Goal: Check status: Check status

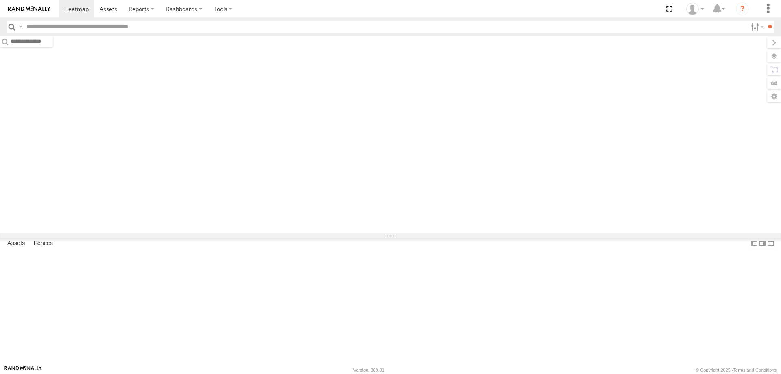
click at [159, 25] on input "text" at bounding box center [385, 27] width 724 height 12
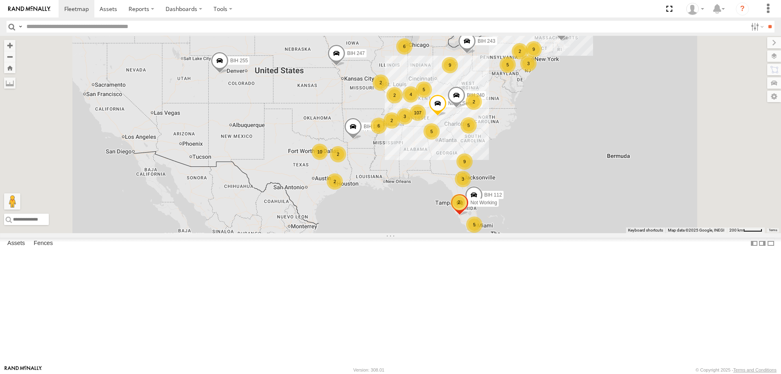
click at [86, 23] on input "text" at bounding box center [385, 27] width 724 height 12
type input "******"
click at [765, 21] on input "**" at bounding box center [769, 27] width 9 height 12
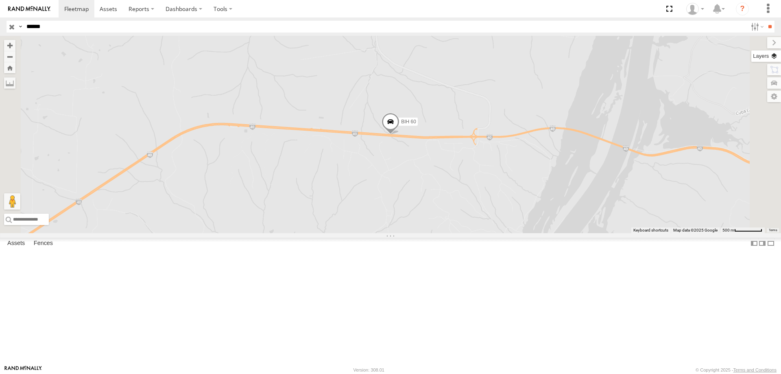
click at [774, 60] on label at bounding box center [767, 55] width 30 height 11
click at [0, 0] on span "Basemaps" at bounding box center [0, 0] width 0 height 0
click at [0, 0] on span "Satellite + Roadmap" at bounding box center [0, 0] width 0 height 0
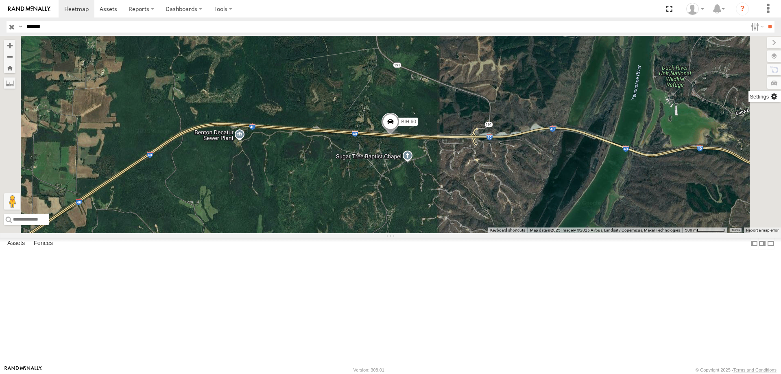
click at [749, 98] on label at bounding box center [765, 96] width 33 height 11
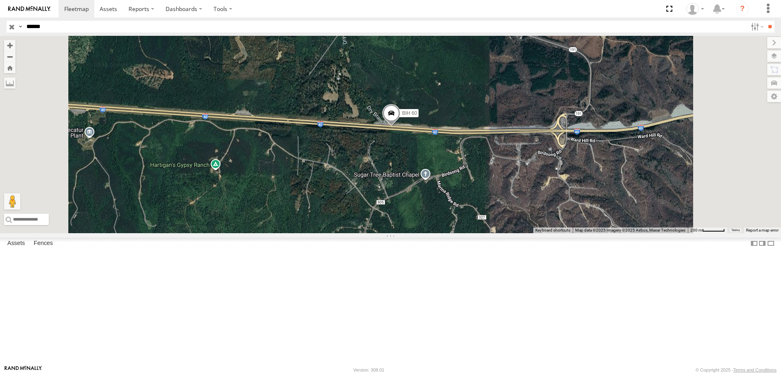
click at [400, 126] on span at bounding box center [391, 115] width 18 height 22
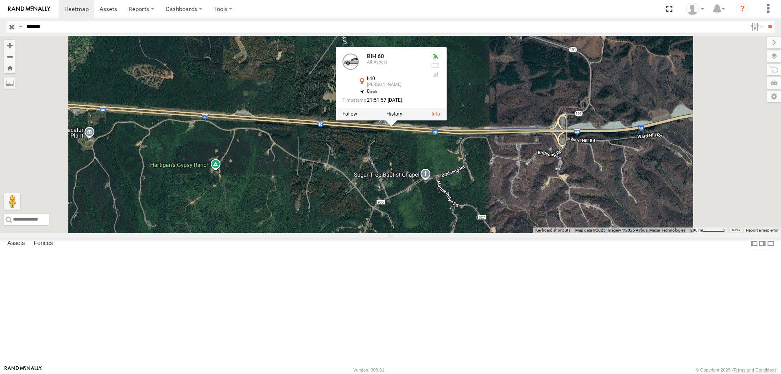
click at [0, 0] on span "Show Mouse Coordinates" at bounding box center [0, 0] width 0 height 0
drag, startPoint x: 302, startPoint y: 360, endPoint x: 262, endPoint y: 359, distance: 39.5
click at [106, 232] on span "35.8549, -88.00665" at bounding box center [73, 229] width 65 height 6
click at [302, 366] on footer "[PERSON_NAME] [PERSON_NAME] Version: 308.01 © Copyright 2025 - Terms and Condit…" at bounding box center [390, 369] width 781 height 9
click at [106, 232] on span "35.85428, -88.00858" at bounding box center [73, 229] width 65 height 6
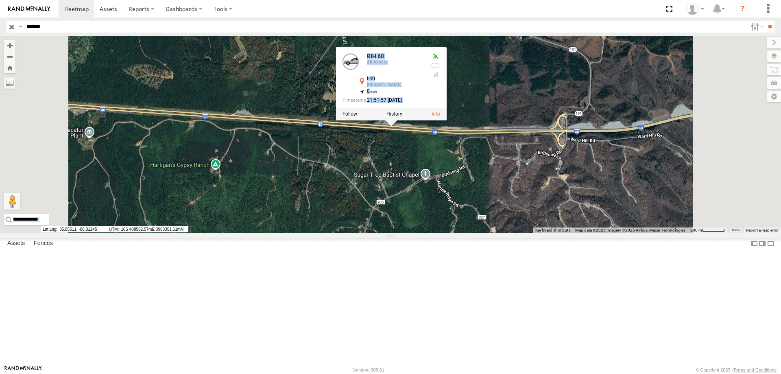
drag, startPoint x: 304, startPoint y: 360, endPoint x: 265, endPoint y: 355, distance: 38.9
click at [265, 233] on div "← Move left → Move right ↑ Move up ↓ Move down + Zoom in - Zoom out Home Jump l…" at bounding box center [390, 134] width 781 height 197
click at [106, 232] on span "35.85494, -88.01142" at bounding box center [73, 229] width 65 height 6
drag, startPoint x: 303, startPoint y: 359, endPoint x: 262, endPoint y: 361, distance: 40.3
click at [106, 232] on span "35.85494, -88.01142" at bounding box center [73, 229] width 65 height 6
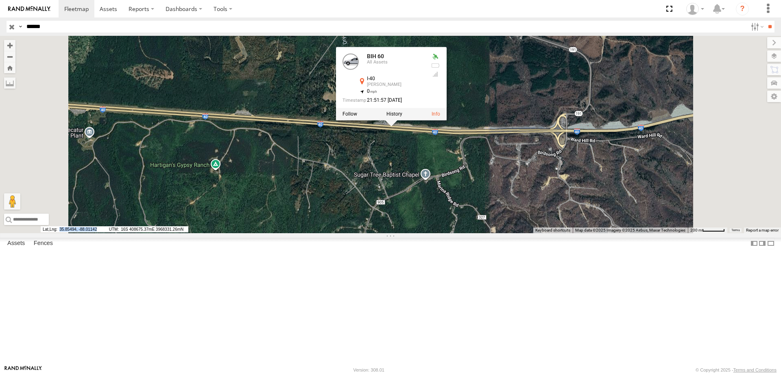
copy span "35.85494, -88.01142"
